Goal: Task Accomplishment & Management: Manage account settings

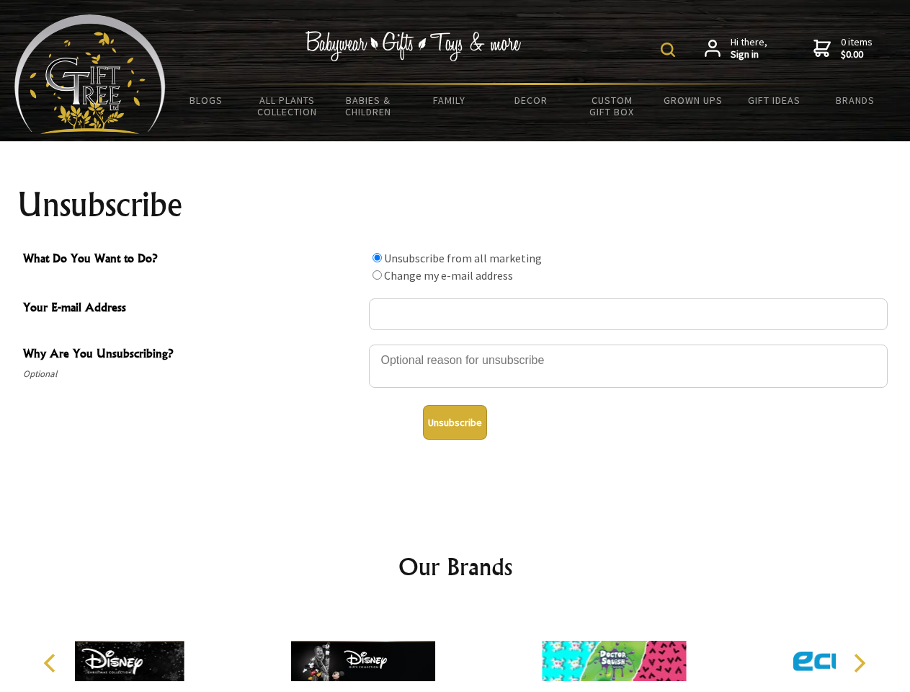
click at [670, 50] on img at bounding box center [668, 50] width 14 height 14
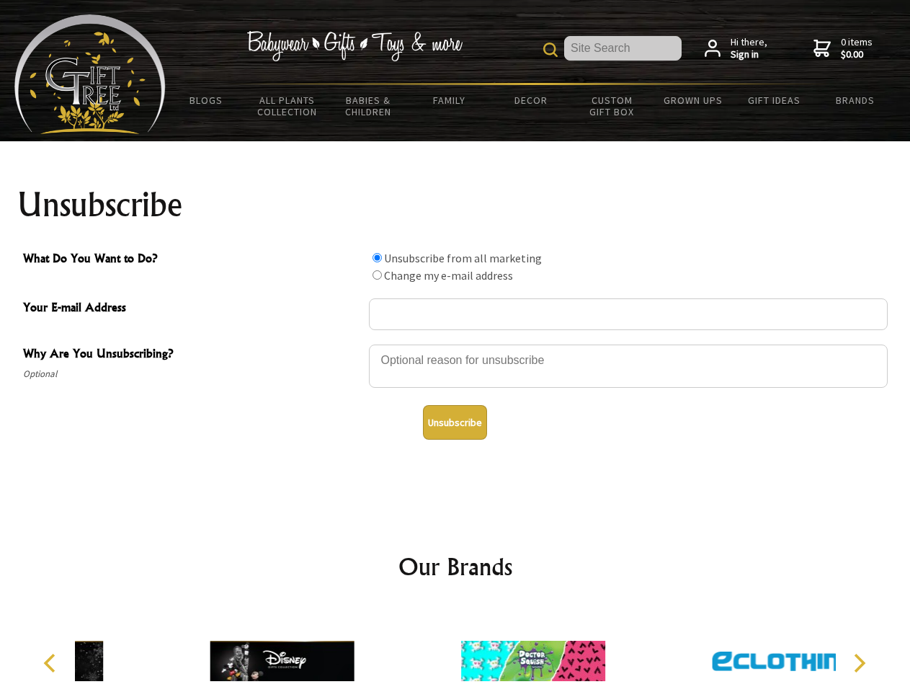
click at [455, 344] on div at bounding box center [628, 368] width 519 height 50
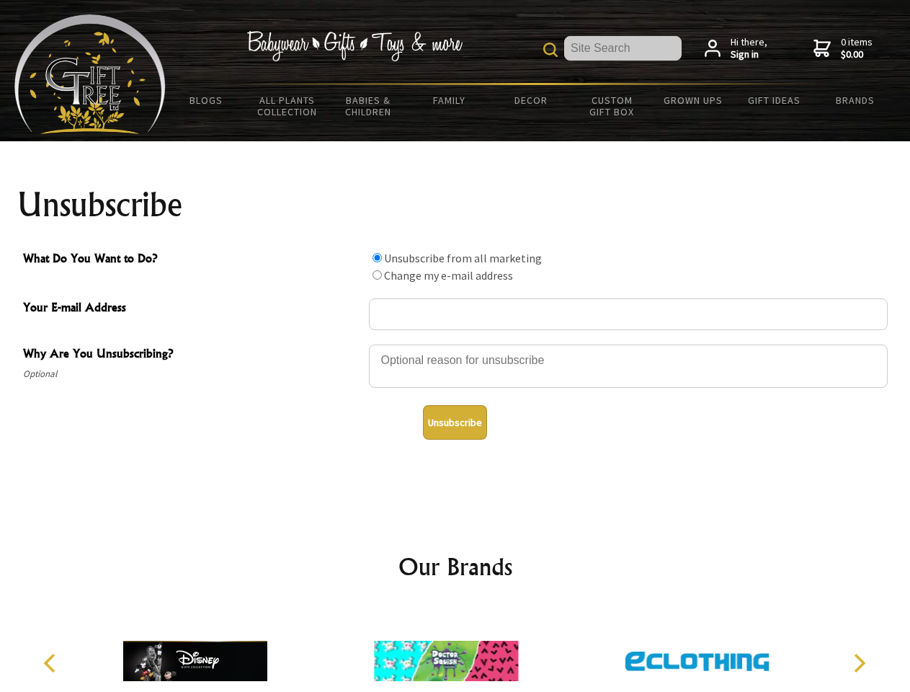
click at [377, 257] on input "What Do You Want to Do?" at bounding box center [377, 257] width 9 height 9
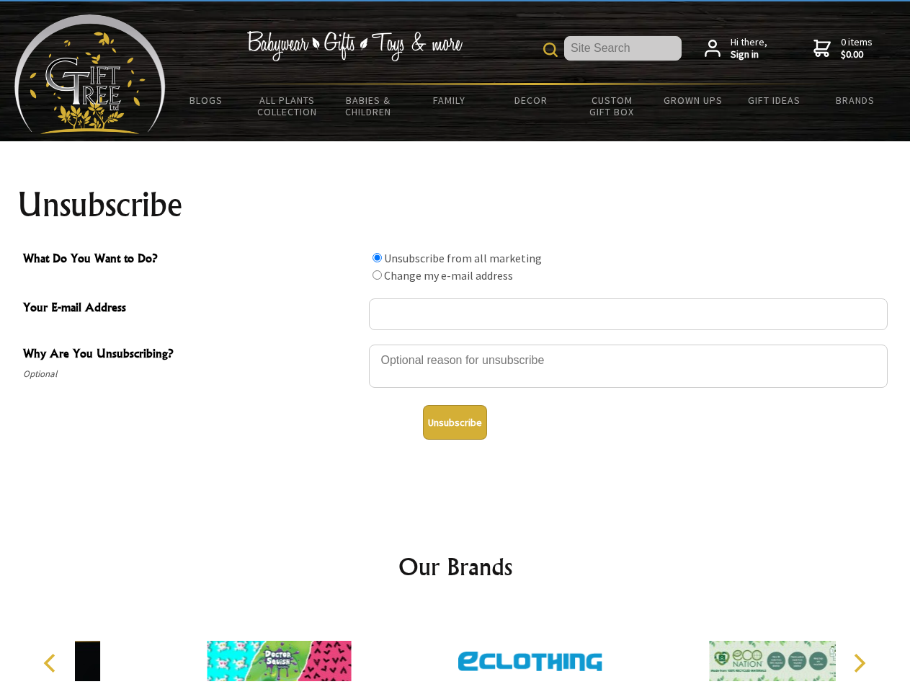
click at [377, 275] on input "What Do You Want to Do?" at bounding box center [377, 274] width 9 height 9
radio input "true"
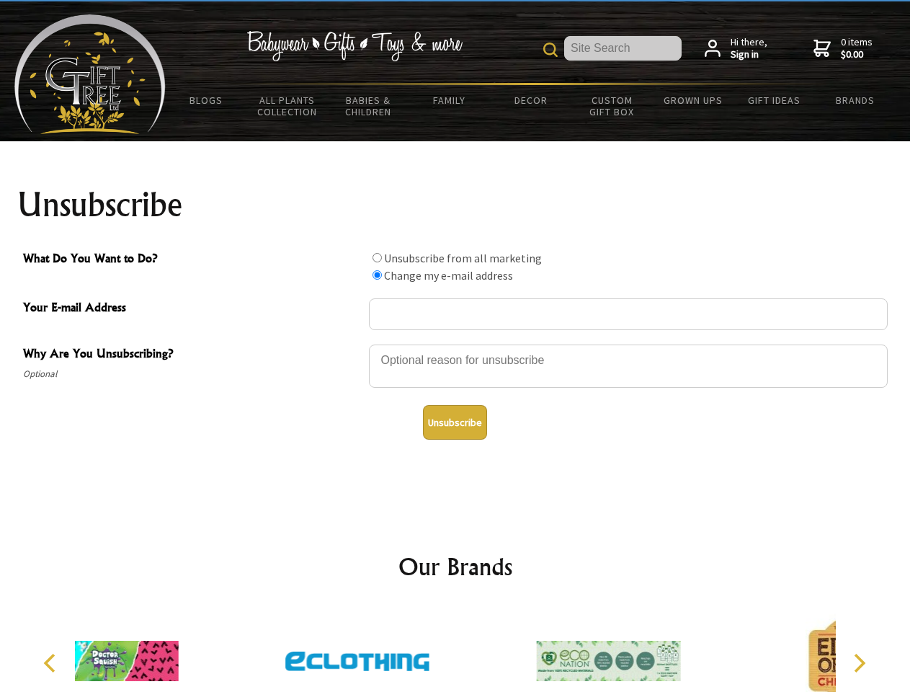
click at [455, 422] on button "Unsubscribe" at bounding box center [455, 422] width 64 height 35
click at [455, 649] on div at bounding box center [357, 663] width 251 height 112
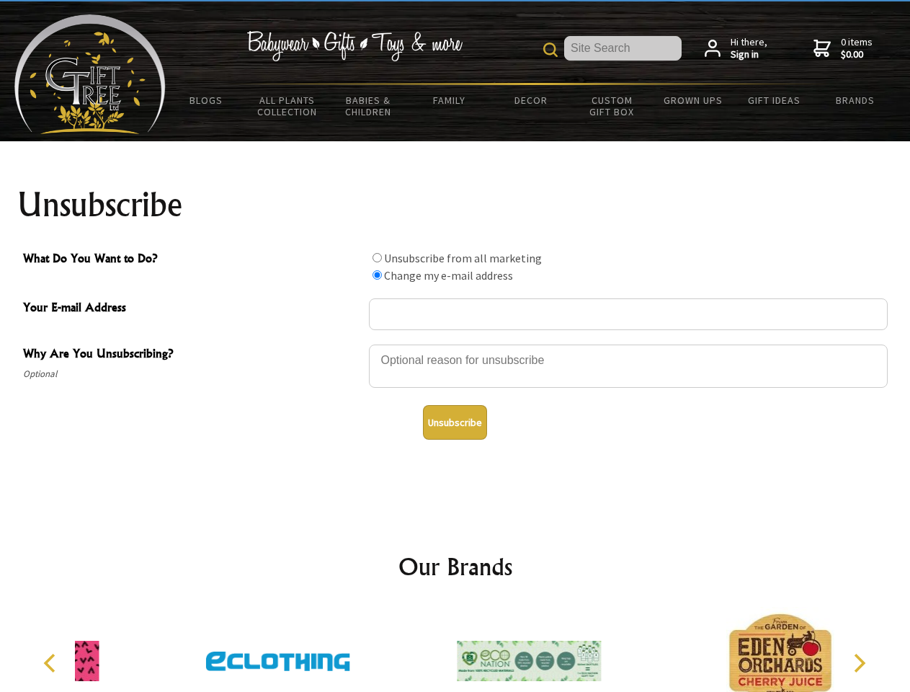
click at [52, 663] on icon "Previous" at bounding box center [51, 663] width 19 height 19
click at [859, 663] on icon "Next" at bounding box center [858, 663] width 19 height 19
